Goal: Complete application form

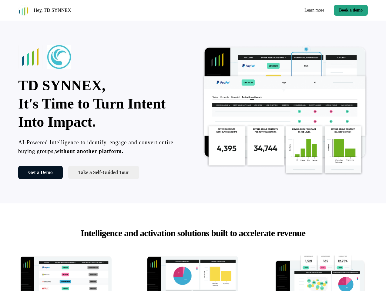
click at [193, 10] on div "Hey, TD SYNNEX Learn more Book a demo" at bounding box center [193, 10] width 386 height 21
click at [104, 10] on div "Hey, TD SYNNEX" at bounding box center [104, 10] width 173 height 11
click at [282, 10] on div "Learn more Book a demo" at bounding box center [282, 10] width 173 height 11
click at [350, 10] on button "Book a demo" at bounding box center [351, 10] width 34 height 11
click at [193, 112] on div "TD SYNNEX, It's Time to Turn Intent Into Impact. AI-Powered Intelligence to ide…" at bounding box center [193, 112] width 386 height 183
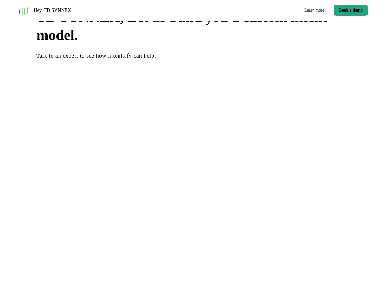
click at [0, 0] on div "Business Email * First name * Last name * Job title * Company name * UTM Campai…" at bounding box center [0, 0] width 0 height 0
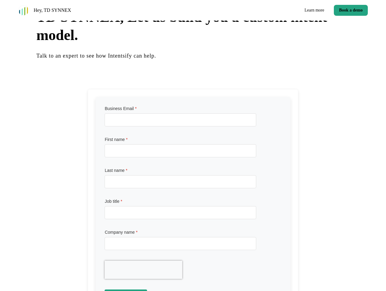
click at [193, 224] on div at bounding box center [180, 215] width 152 height 18
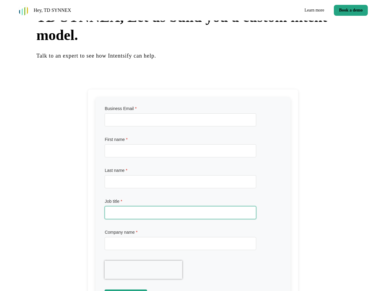
click at [193, 217] on input "Job title *" at bounding box center [180, 212] width 152 height 13
